Goal: Information Seeking & Learning: Learn about a topic

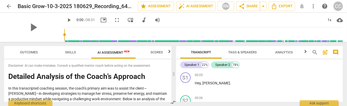
scroll to position [182, 0]
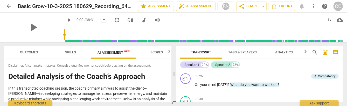
click at [122, 51] on span "AI Assessment New" at bounding box center [114, 52] width 32 height 4
click at [97, 89] on p "In this transcripted coaching session, the coach’s primary aim was to assist th…" at bounding box center [87, 95] width 159 height 21
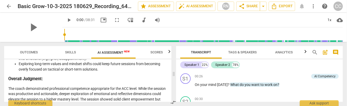
scroll to position [928, 0]
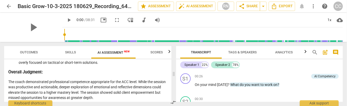
click at [156, 51] on span "Scores" at bounding box center [157, 52] width 12 height 4
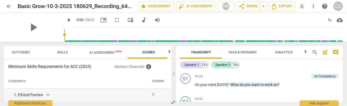
scroll to position [0, 10]
click at [171, 62] on div "Minimum Skills Requirements for ACC (2023) Markers Observed : info Competency C…" at bounding box center [88, 80] width 168 height 42
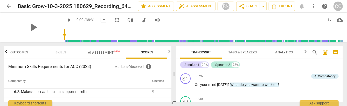
scroll to position [348, 0]
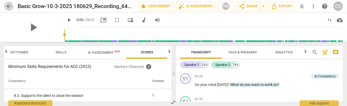
click at [9, 6] on span "arrow_back" at bounding box center [9, 6] width 6 height 6
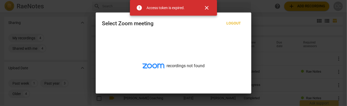
click at [207, 8] on span "close" at bounding box center [207, 8] width 6 height 6
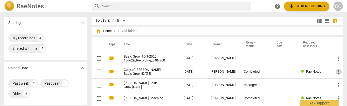
click at [337, 71] on span "more_vert" at bounding box center [339, 72] width 6 height 6
click at [311, 71] on div at bounding box center [173, 53] width 347 height 106
click at [307, 71] on span "Rae Notes" at bounding box center [313, 71] width 15 height 4
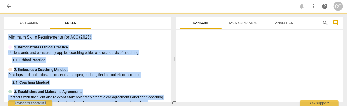
click at [307, 71] on div at bounding box center [259, 67] width 167 height 70
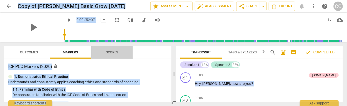
click at [110, 53] on span "Scores" at bounding box center [112, 52] width 12 height 4
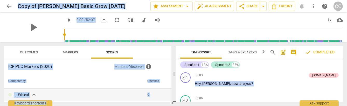
click at [34, 51] on span "Outcomes" at bounding box center [29, 52] width 18 height 4
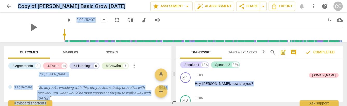
scroll to position [130, 0]
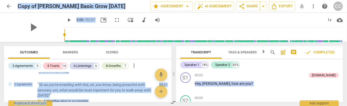
click at [210, 8] on span "auto_fix_high AI Assessment" at bounding box center [214, 6] width 35 height 6
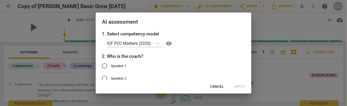
click at [159, 0] on body "arrow_back Copy of [PERSON_NAME] Basic Grow [DATE] edit star Assessment arrow_d…" at bounding box center [173, 0] width 347 height 0
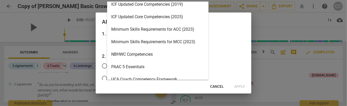
scroll to position [123, 0]
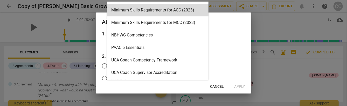
click at [177, 12] on div "Minimum Skills Requirements for ACC (2023)" at bounding box center [158, 10] width 102 height 12
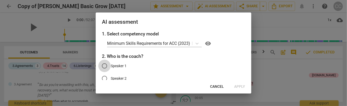
click at [105, 66] on input "Speaker 1" at bounding box center [104, 65] width 12 height 12
radio input "true"
click at [242, 87] on span "Apply" at bounding box center [240, 86] width 11 height 5
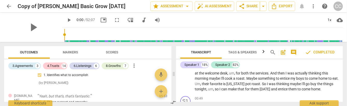
scroll to position [182, 0]
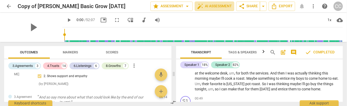
click at [207, 7] on span "auto_fix_high AI Assessment" at bounding box center [214, 6] width 35 height 6
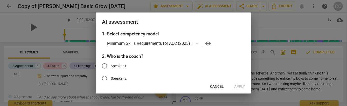
click at [104, 66] on input "Speaker 1" at bounding box center [104, 65] width 12 height 12
radio input "true"
click at [238, 85] on span "Apply" at bounding box center [240, 86] width 11 height 5
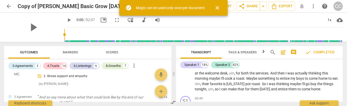
click at [218, 8] on span "close" at bounding box center [218, 8] width 6 height 6
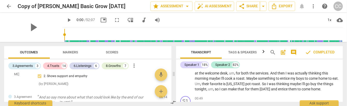
click at [187, 7] on span "arrow_drop_down" at bounding box center [187, 6] width 6 height 6
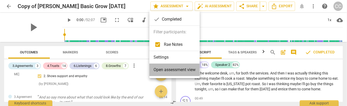
click at [165, 70] on span "Open assessment view" at bounding box center [175, 69] width 42 height 6
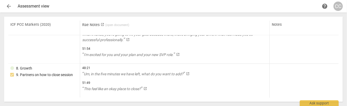
scroll to position [466, 0]
click at [8, 7] on span "arrow_back" at bounding box center [9, 6] width 6 height 6
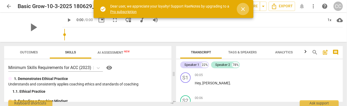
click at [240, 10] on span "close" at bounding box center [243, 9] width 6 height 6
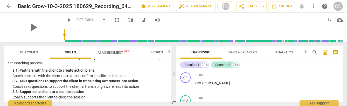
scroll to position [391, 0]
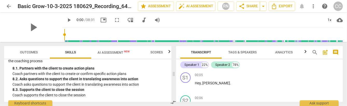
click at [32, 52] on span "Outcomes" at bounding box center [29, 52] width 18 height 4
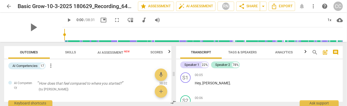
scroll to position [388, 0]
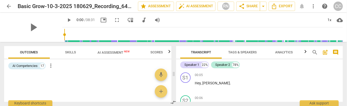
click at [158, 52] on span "Scores" at bounding box center [157, 52] width 12 height 4
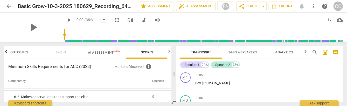
scroll to position [312, 0]
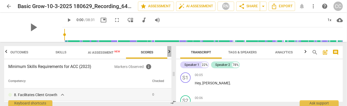
click at [169, 52] on icon "button" at bounding box center [169, 51] width 6 height 6
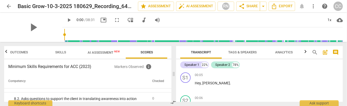
scroll to position [348, 0]
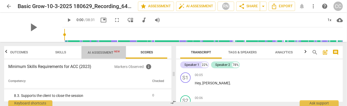
click at [98, 53] on span "AI Assessment New" at bounding box center [104, 52] width 32 height 4
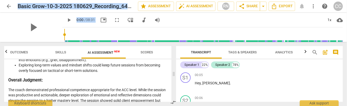
scroll to position [928, 0]
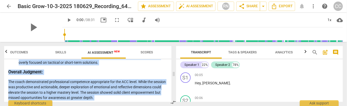
drag, startPoint x: 9, startPoint y: 86, endPoint x: 125, endPoint y: 100, distance: 116.6
click at [125, 100] on div "Disclaimer: AI can make mistakes. Consult a qualified mentor coach before actin…" at bounding box center [88, 80] width 168 height 42
copy div "n this transcripted coaching session, the coach’s primary aim was to assist the…"
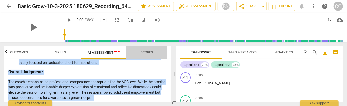
click at [152, 51] on span "Scores" at bounding box center [147, 52] width 12 height 4
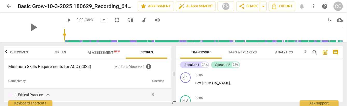
click at [57, 53] on span "Skills" at bounding box center [60, 52] width 11 height 4
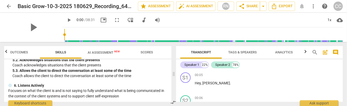
scroll to position [233, 0]
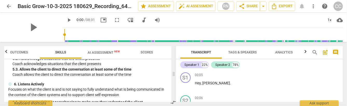
click at [14, 52] on span "Outcomes" at bounding box center [19, 52] width 18 height 4
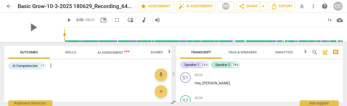
scroll to position [388, 0]
